Goal: Check status: Check status

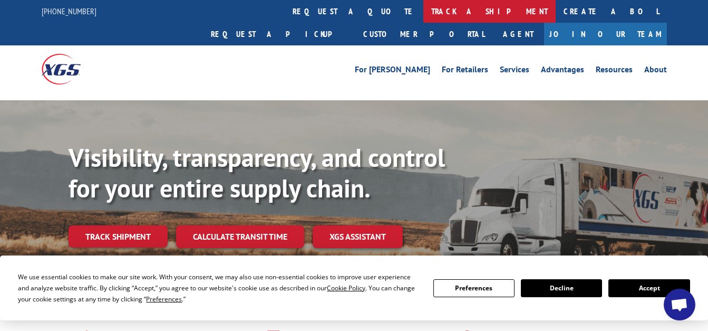
click at [424, 10] on link "track a shipment" at bounding box center [490, 11] width 132 height 23
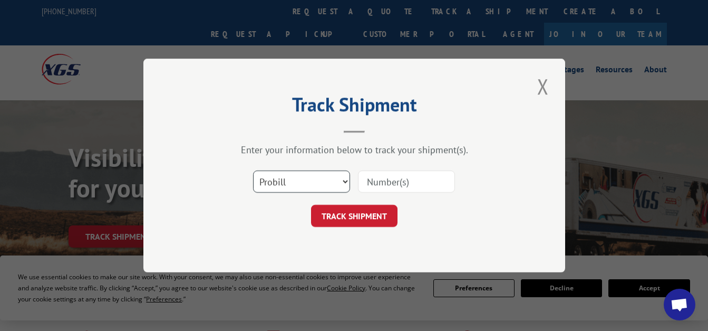
click at [305, 179] on select "Select category... Probill BOL PO" at bounding box center [301, 181] width 97 height 22
select select "bol"
click at [253, 170] on select "Select category... Probill BOL PO" at bounding box center [301, 181] width 97 height 22
click at [369, 185] on input at bounding box center [406, 181] width 97 height 22
paste input "427683"
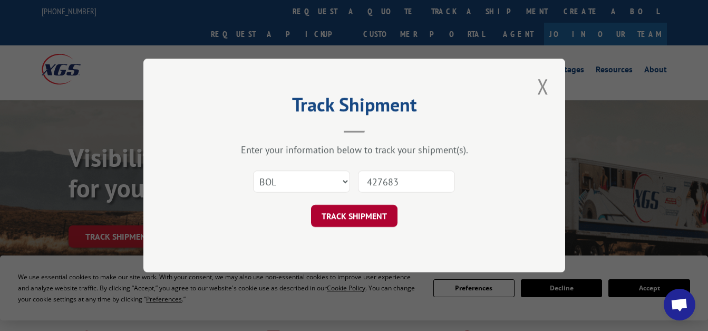
type input "427683"
click at [348, 217] on button "TRACK SHIPMENT" at bounding box center [354, 216] width 87 height 22
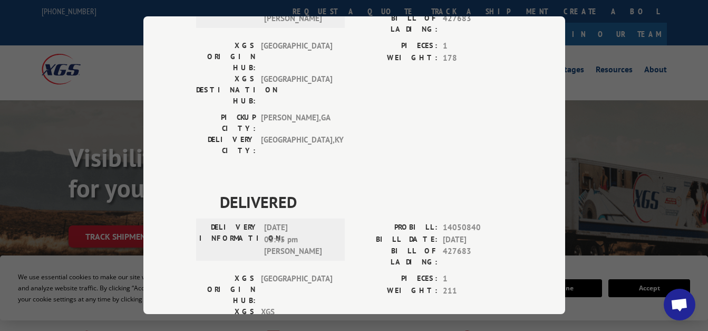
click at [550, 126] on div "Track Shipment DELIVERED DELIVERY INFORMATION: [DATE] 12:31 pm [PERSON_NAME] PR…" at bounding box center [354, 165] width 422 height 298
click at [592, 96] on div "Track Shipment DELIVERED DELIVERY INFORMATION: [DATE] 12:31 pm [PERSON_NAME] PR…" at bounding box center [354, 165] width 708 height 331
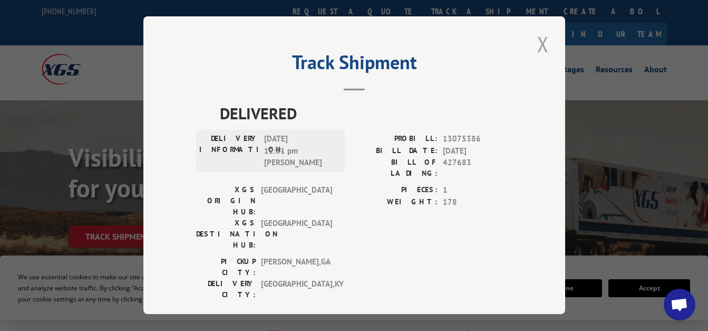
click at [538, 45] on button "Close modal" at bounding box center [543, 44] width 18 height 29
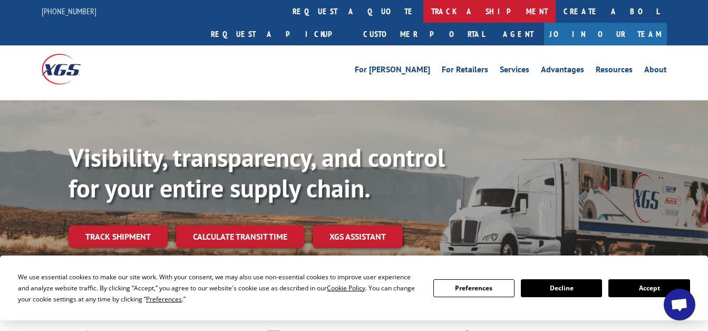
click at [424, 14] on link "track a shipment" at bounding box center [490, 11] width 132 height 23
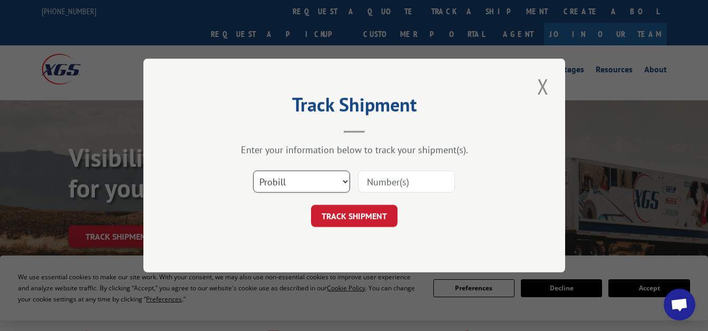
click at [304, 182] on select "Select category... Probill BOL PO" at bounding box center [301, 181] width 97 height 22
select select "po"
click at [253, 170] on select "Select category... Probill BOL PO" at bounding box center [301, 181] width 97 height 22
click at [372, 184] on input at bounding box center [406, 181] width 97 height 22
paste input "081125SHAW"
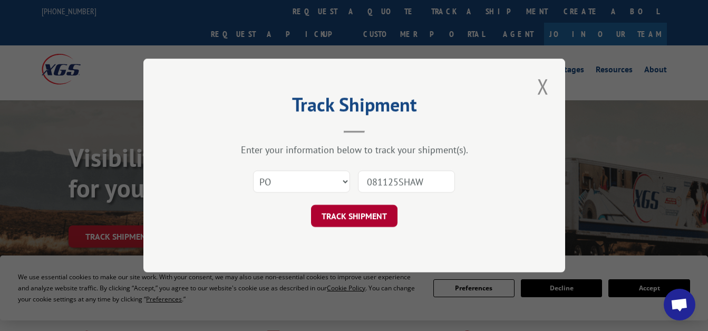
type input "081125SHAW"
click at [351, 216] on button "TRACK SHIPMENT" at bounding box center [354, 216] width 87 height 22
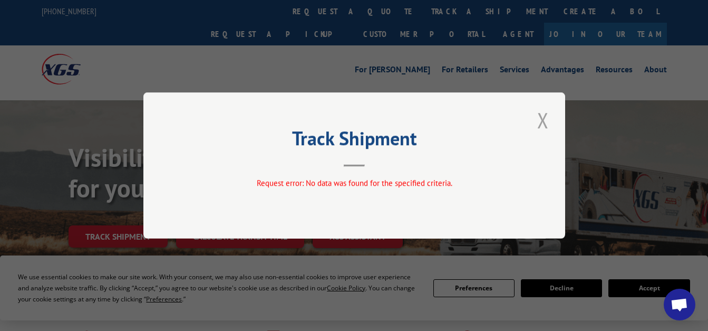
click at [542, 115] on button "Close modal" at bounding box center [543, 120] width 18 height 29
